Goal: Answer question/provide support: Share knowledge or assist other users

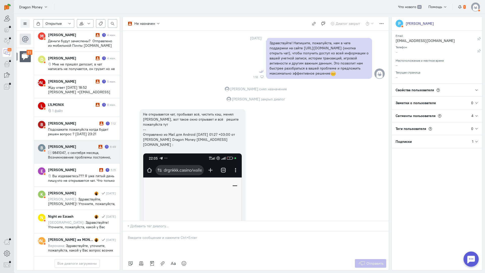
scroll to position [125, 0]
click at [78, 150] on span "9841047, с сентября месяца, Возникновение проблемы постоянно, пытался пополнить…" at bounding box center [82, 177] width 68 height 55
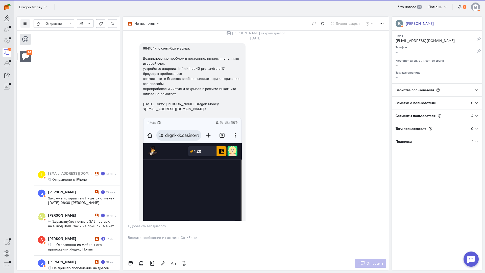
scroll to position [193, 0]
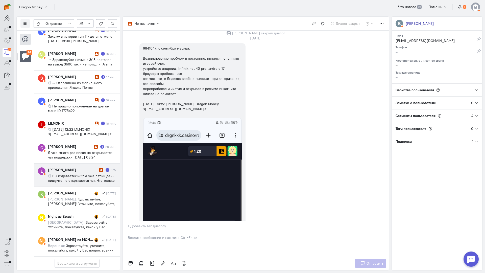
click at [79, 174] on span "Вы издеваетесь??? Я уже пятый день пишу,что не открывается чат. Что только не д…" at bounding box center [81, 192] width 67 height 36
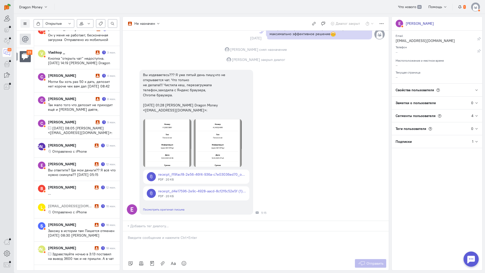
scroll to position [0, 0]
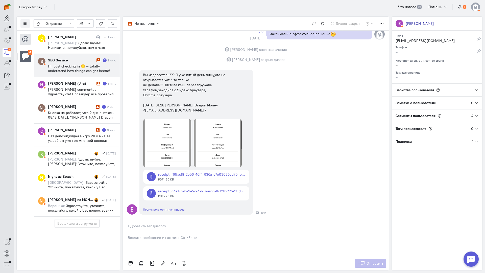
click at [78, 62] on div "SEO Service" at bounding box center [71, 60] width 47 height 5
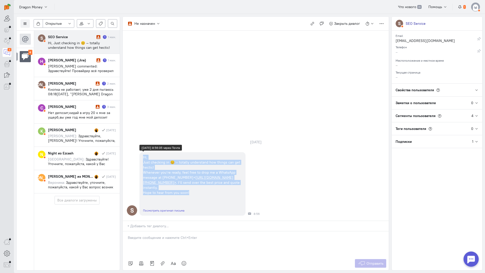
copy div "Hi, Just checking in 😊 — totally understand how things can get hectic! Whenever…"
drag, startPoint x: 141, startPoint y: 129, endPoint x: 197, endPoint y: 162, distance: 65.5
click at [197, 162] on div "Hi, Just checking in 😊 — totally understand how things can get hectic! Whenever…" at bounding box center [192, 174] width 106 height 45
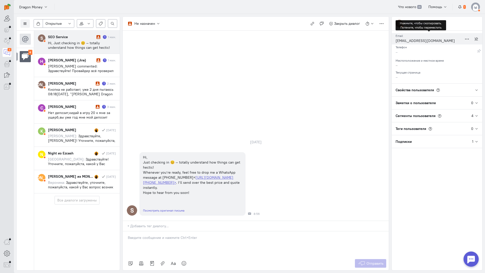
click at [407, 40] on div "[EMAIL_ADDRESS][DOMAIN_NAME]" at bounding box center [429, 41] width 67 height 6
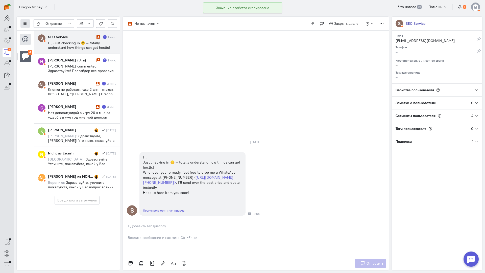
click at [28, 22] on button at bounding box center [24, 23] width 9 height 9
click at [34, 35] on span "Список пользователей" at bounding box center [49, 33] width 38 height 5
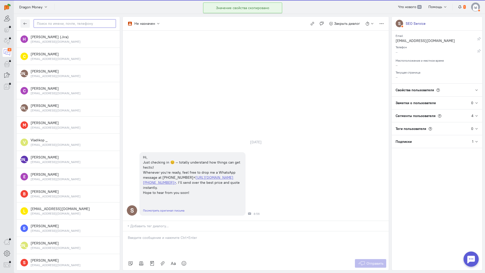
click at [58, 26] on input "text" at bounding box center [75, 23] width 82 height 9
paste input "seoservice914@o"
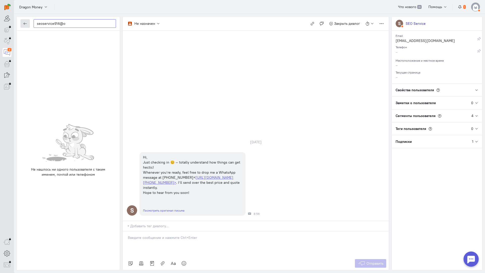
type input "seoservice914@o"
click at [26, 23] on icon "button" at bounding box center [25, 24] width 4 height 4
